Goal: Task Accomplishment & Management: Use online tool/utility

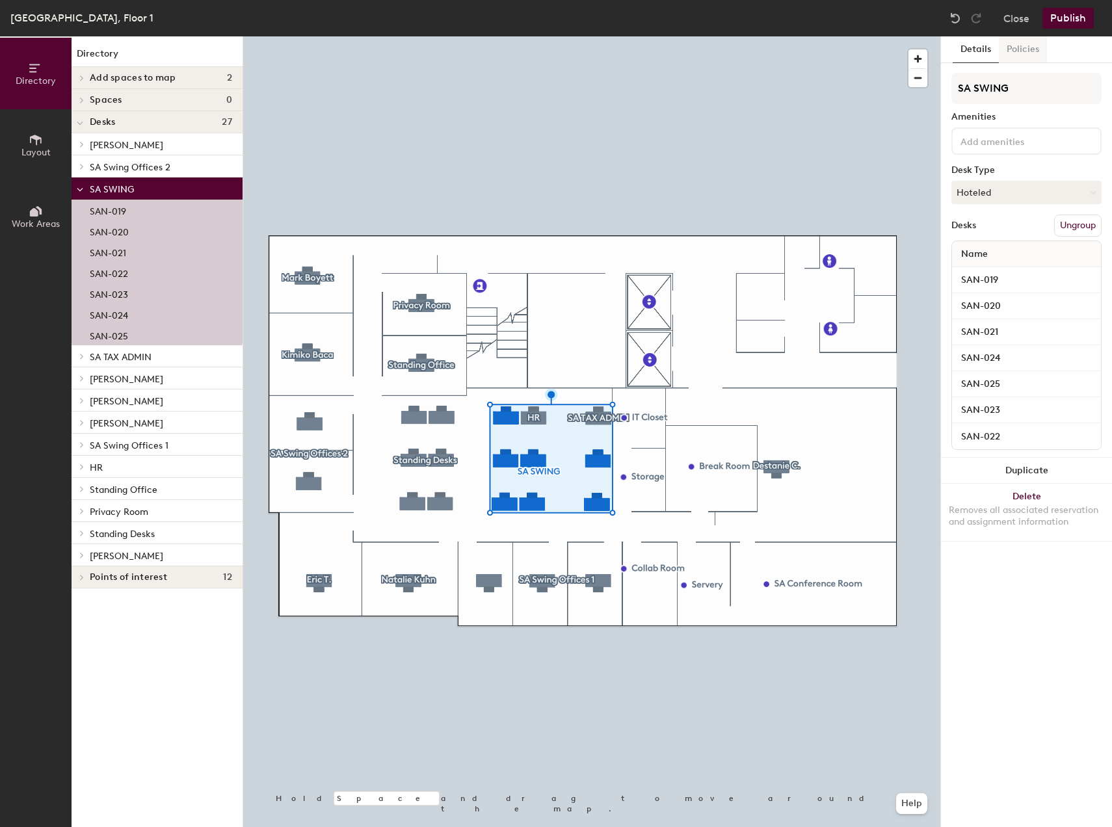
click at [1018, 55] on button "Policies" at bounding box center [1023, 49] width 48 height 27
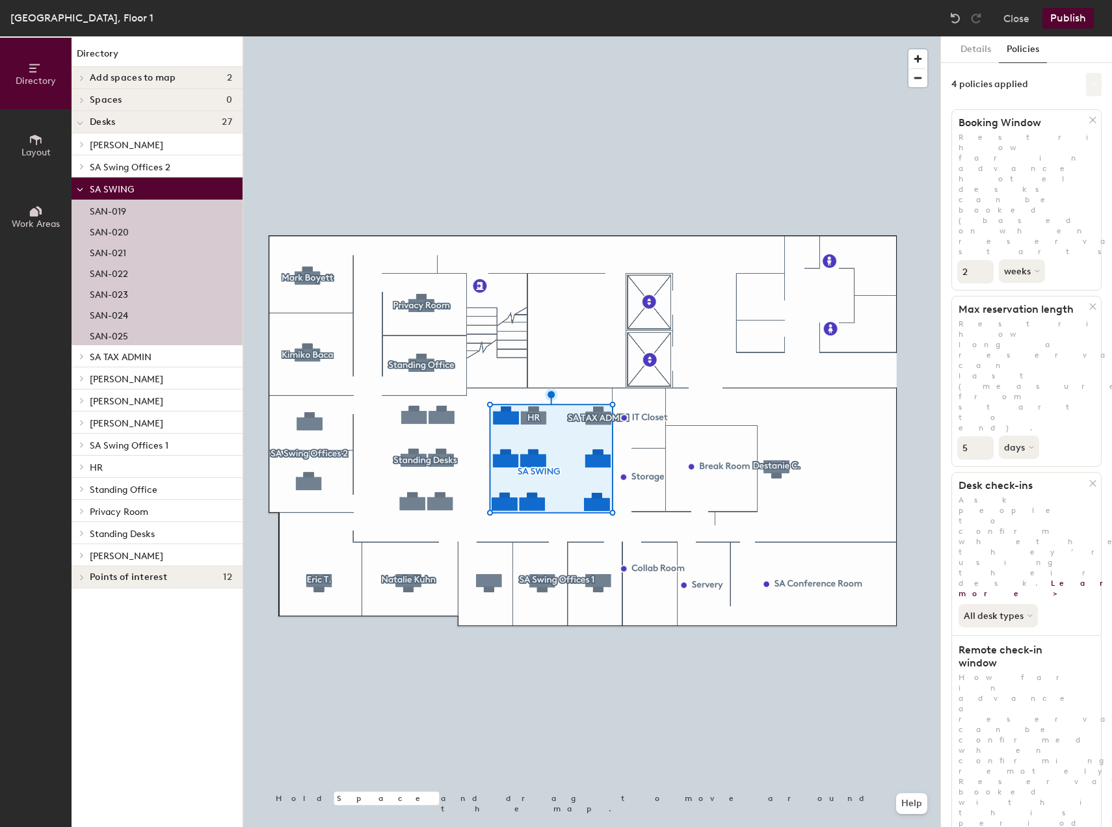
click at [1093, 85] on icon at bounding box center [1093, 84] width 5 height 5
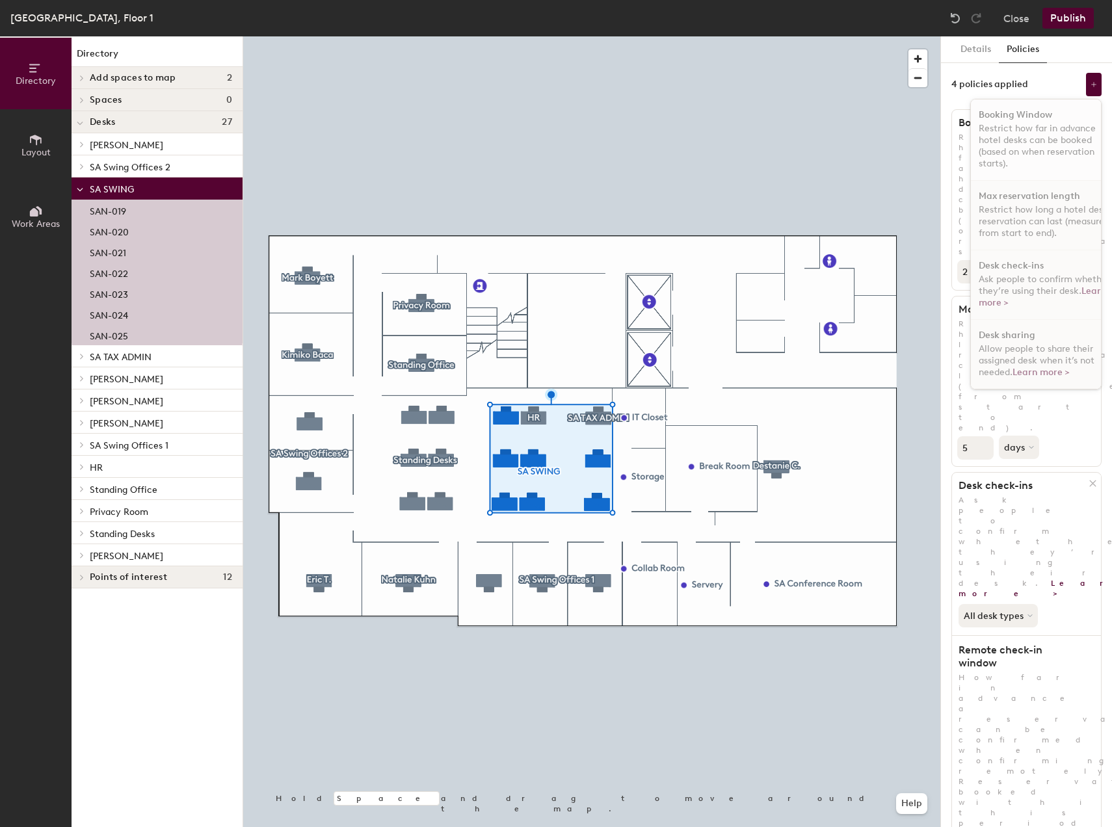
scroll to position [8, 0]
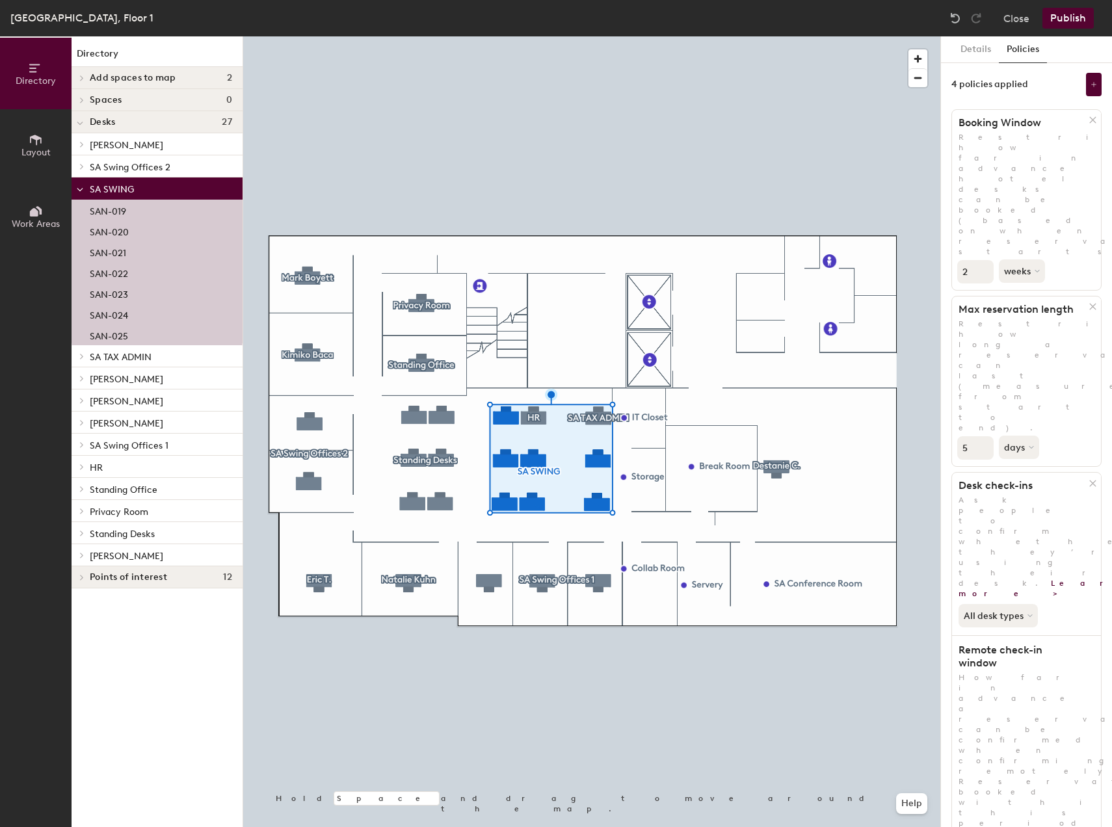
click at [1031, 758] on div "Details Policies 4 policies applied Booking Window Restrict how far in advance …" at bounding box center [1026, 431] width 171 height 791
click at [735, 36] on div at bounding box center [591, 36] width 697 height 0
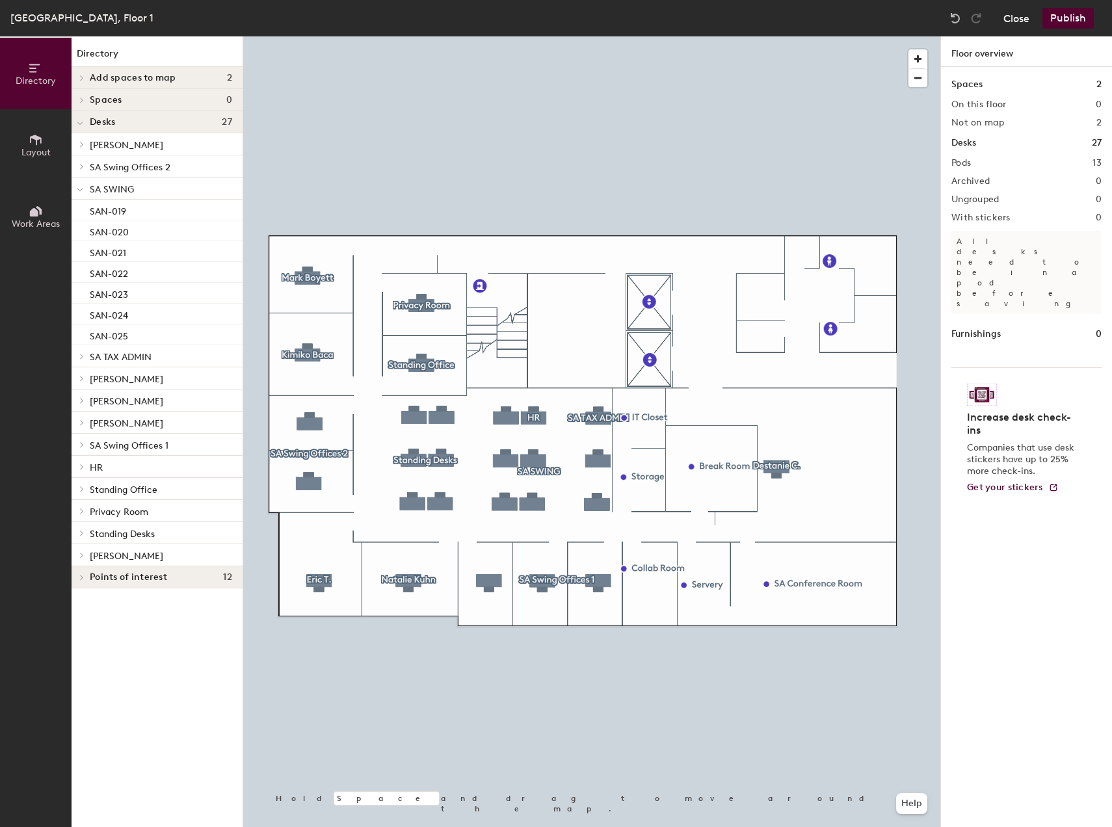
click at [1026, 20] on button "Close" at bounding box center [1017, 18] width 26 height 21
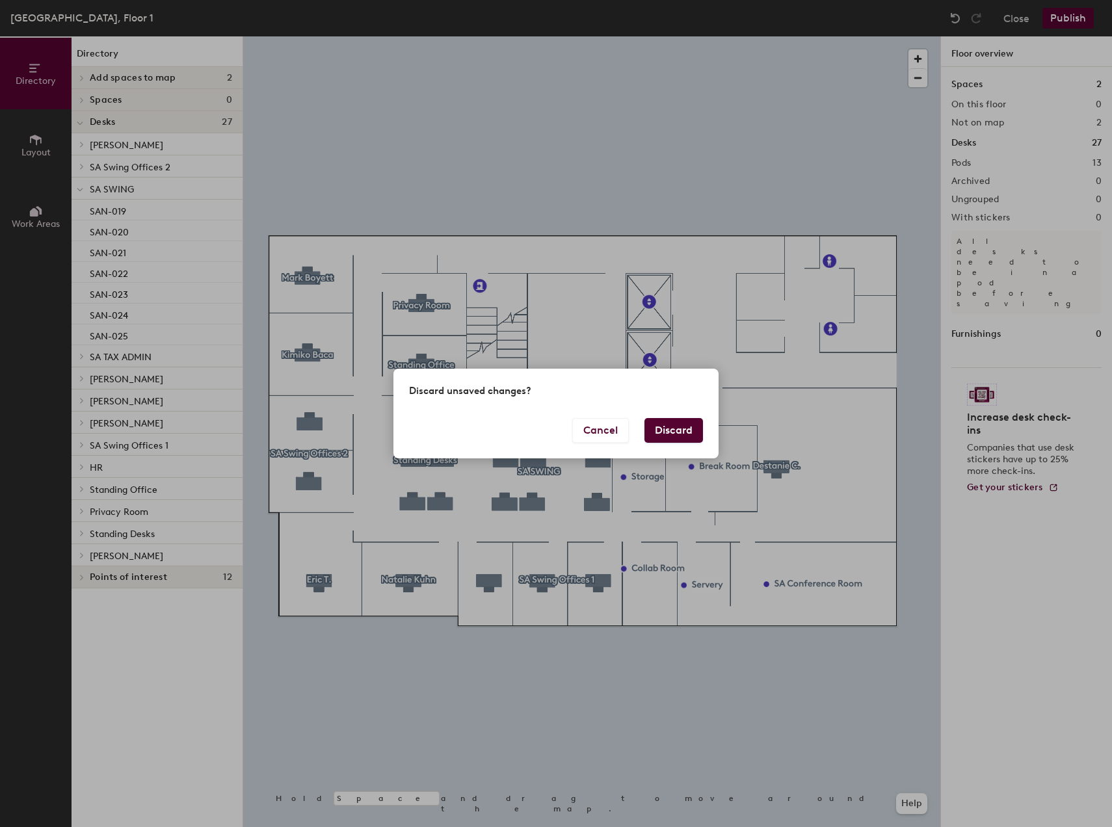
click at [671, 441] on button "Discard" at bounding box center [674, 430] width 59 height 25
